Goal: Task Accomplishment & Management: Manage account settings

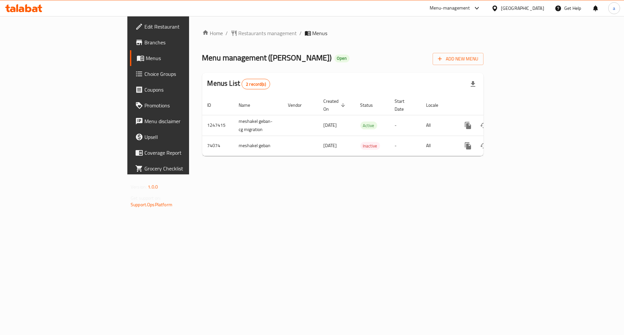
click at [145, 78] on span "Choice Groups" at bounding box center [186, 74] width 82 height 8
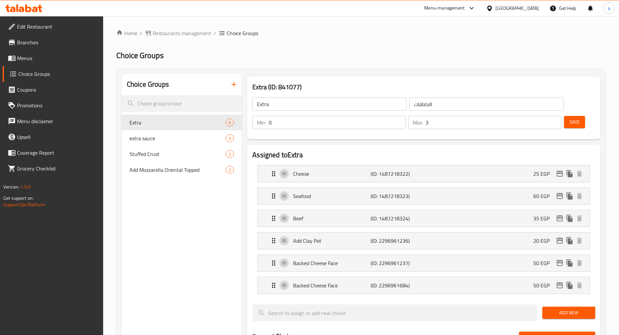
click at [348, 32] on ol "Home / Restaurants management / Choice Groups" at bounding box center [360, 33] width 489 height 8
click at [179, 142] on div "extra sauce 3" at bounding box center [182, 138] width 120 height 16
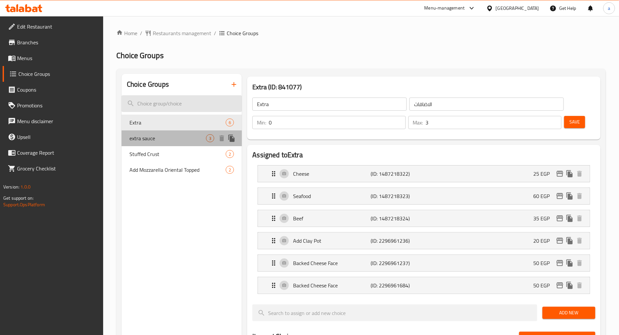
type input "extra sauce"
type input "اضافه صوص"
type input "1"
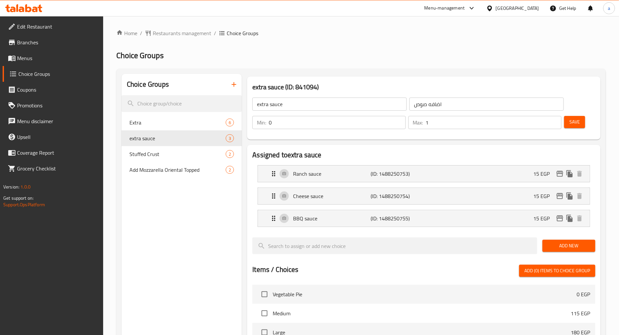
click at [359, 22] on div "Home / Restaurants management / Choice Groups Choice Groups Choice Groups Extra…" at bounding box center [361, 285] width 516 height 539
click at [294, 51] on h2 "Choice Groups" at bounding box center [360, 55] width 489 height 11
click at [188, 33] on span "Restaurants management" at bounding box center [182, 33] width 58 height 8
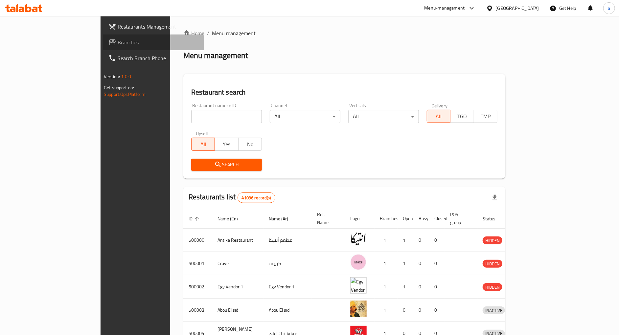
click at [118, 44] on span "Branches" at bounding box center [158, 42] width 81 height 8
